Goal: Information Seeking & Learning: Learn about a topic

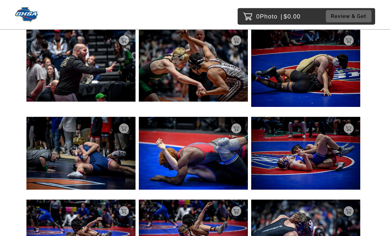
scroll to position [2748, 0]
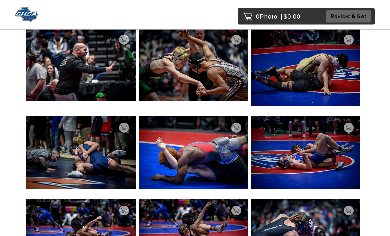
click at [83, 218] on img at bounding box center [80, 235] width 109 height 73
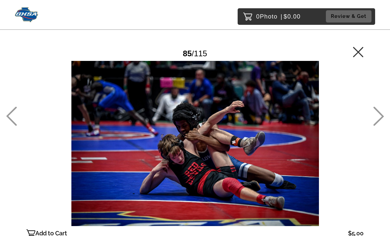
click at [356, 47] on icon at bounding box center [358, 52] width 11 height 11
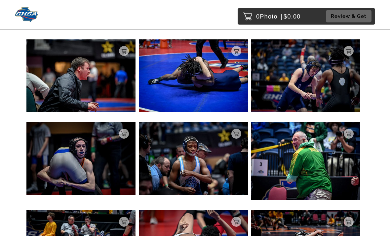
scroll to position [3567, 0]
click at [175, 70] on img at bounding box center [193, 75] width 109 height 73
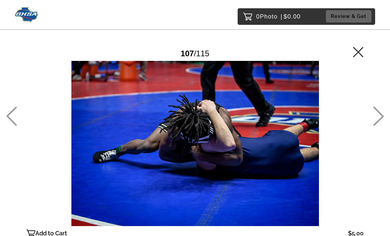
click at [364, 51] on icon at bounding box center [358, 52] width 11 height 11
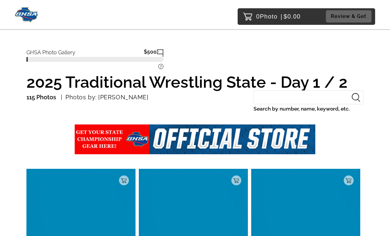
scroll to position [604, 0]
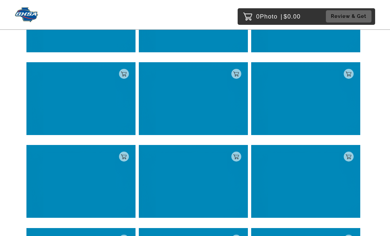
click at [359, 45] on div "$5.00" at bounding box center [305, 47] width 109 height 11
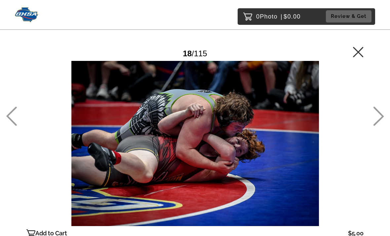
click at [357, 53] on icon at bounding box center [358, 52] width 10 height 10
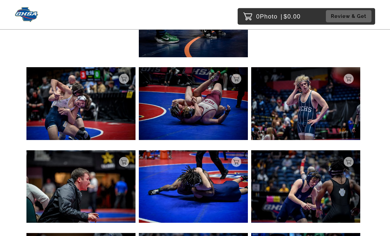
scroll to position [3452, 0]
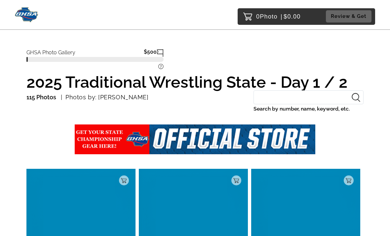
scroll to position [2984, 0]
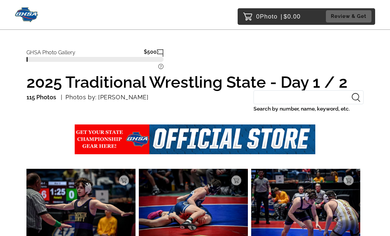
scroll to position [89, 0]
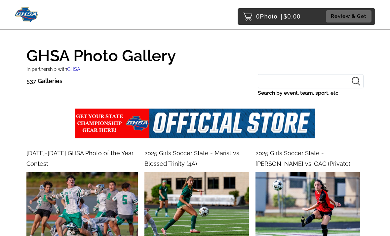
click at [327, 77] on input "Search by event, team, sport, etc" at bounding box center [311, 81] width 106 height 14
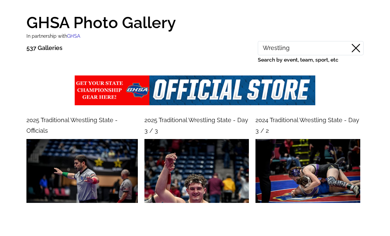
type input "Wrestling"
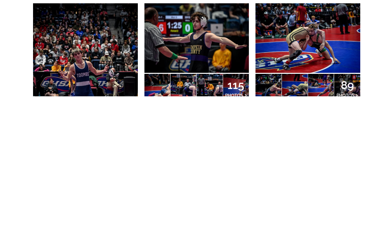
scroll to position [535, 0]
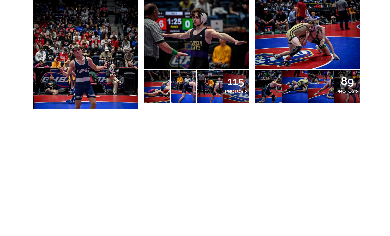
click at [60, 127] on img at bounding box center [85, 205] width 105 height 157
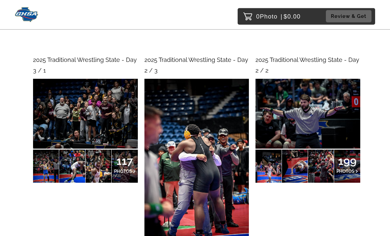
scroll to position [339, 0]
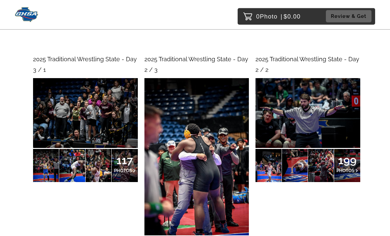
click at [344, 124] on img at bounding box center [308, 113] width 105 height 70
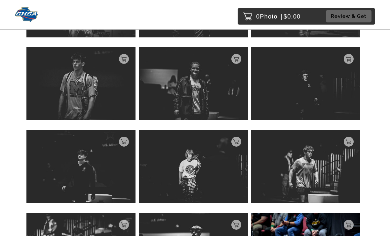
scroll to position [8381, 0]
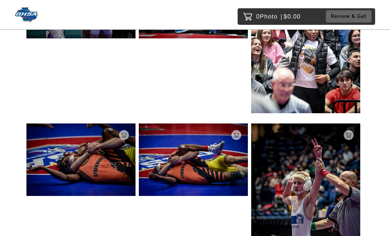
scroll to position [9697, 0]
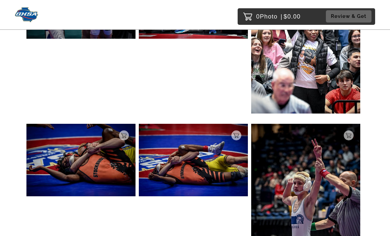
click at [109, 158] on img at bounding box center [80, 160] width 109 height 73
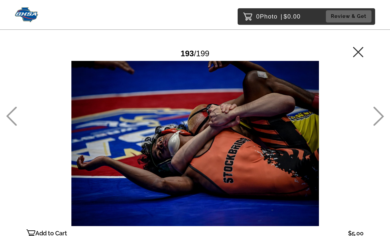
click at [377, 126] on icon at bounding box center [379, 116] width 11 height 19
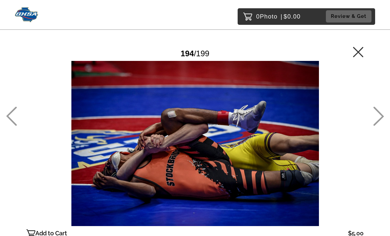
click at [378, 123] on icon at bounding box center [379, 116] width 11 height 19
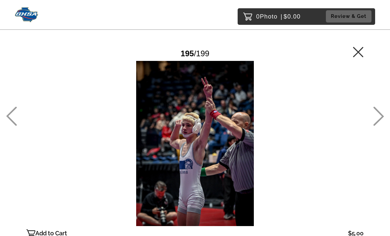
click at [380, 126] on icon at bounding box center [379, 116] width 11 height 19
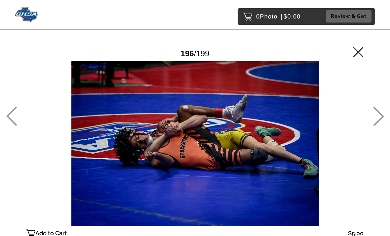
click at [379, 126] on icon at bounding box center [379, 116] width 11 height 19
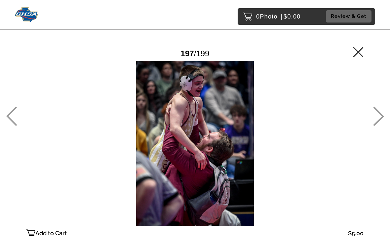
click at [378, 126] on icon at bounding box center [379, 116] width 11 height 19
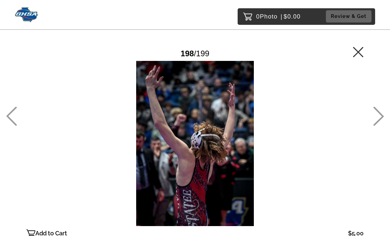
click at [377, 125] on icon at bounding box center [379, 116] width 11 height 19
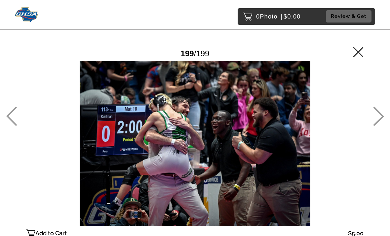
click at [363, 47] on icon at bounding box center [358, 52] width 11 height 11
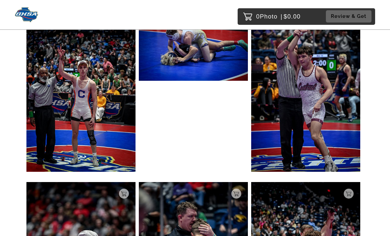
scroll to position [1079, 0]
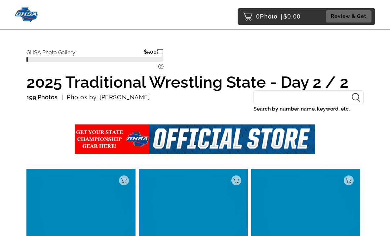
scroll to position [89, 0]
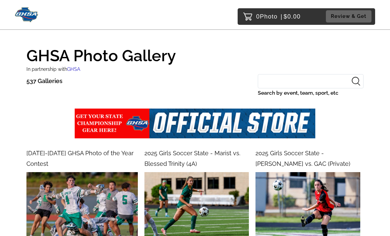
click at [315, 77] on input "Search by event, team, sport, etc" at bounding box center [311, 81] width 106 height 14
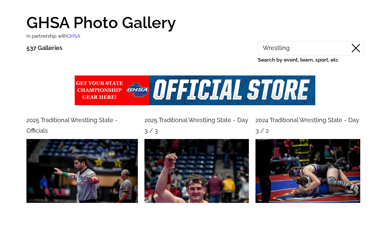
type input "Wrestling"
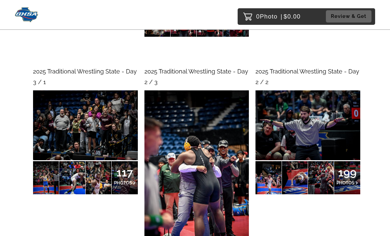
scroll to position [326, 0]
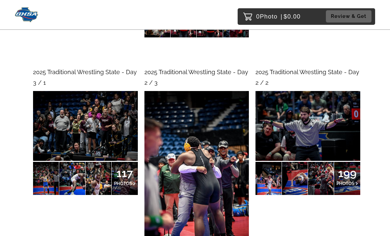
click at [235, 83] on div "2025 Traditional Wrestling State - Day 2 / 3" at bounding box center [197, 78] width 105 height 22
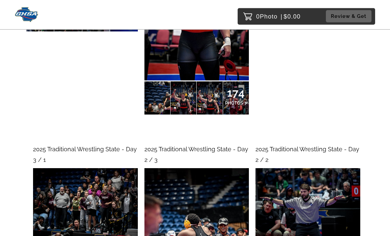
scroll to position [248, 0]
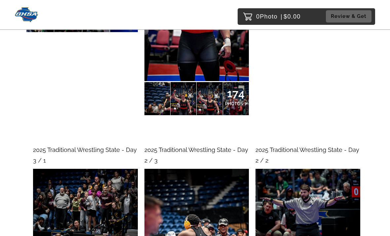
click at [83, 198] on img at bounding box center [85, 204] width 105 height 70
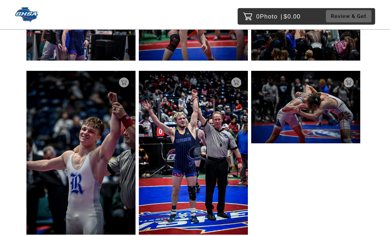
scroll to position [11499, 0]
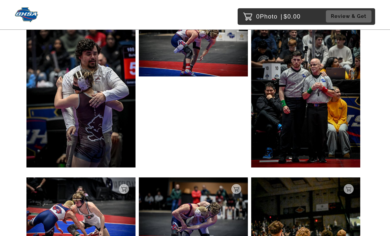
scroll to position [942, 0]
